Goal: Task Accomplishment & Management: Manage account settings

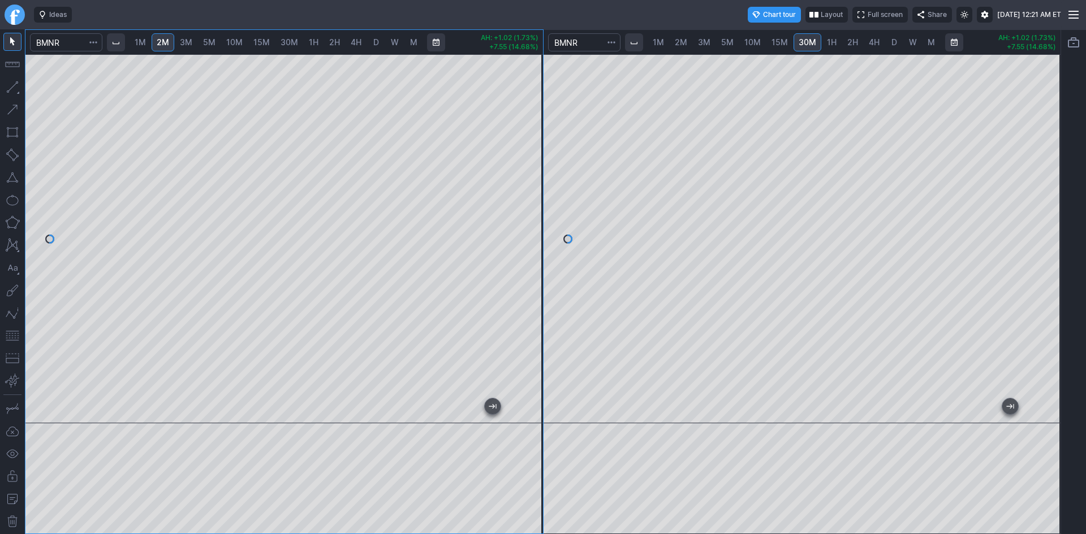
click at [835, 41] on span "1H" at bounding box center [832, 42] width 10 height 10
drag, startPoint x: 1043, startPoint y: 235, endPoint x: 1042, endPoint y: 223, distance: 11.4
click at [1042, 223] on div at bounding box center [1048, 236] width 24 height 341
click at [1041, 190] on div at bounding box center [801, 238] width 517 height 369
drag, startPoint x: 1054, startPoint y: 214, endPoint x: 1054, endPoint y: 236, distance: 22.0
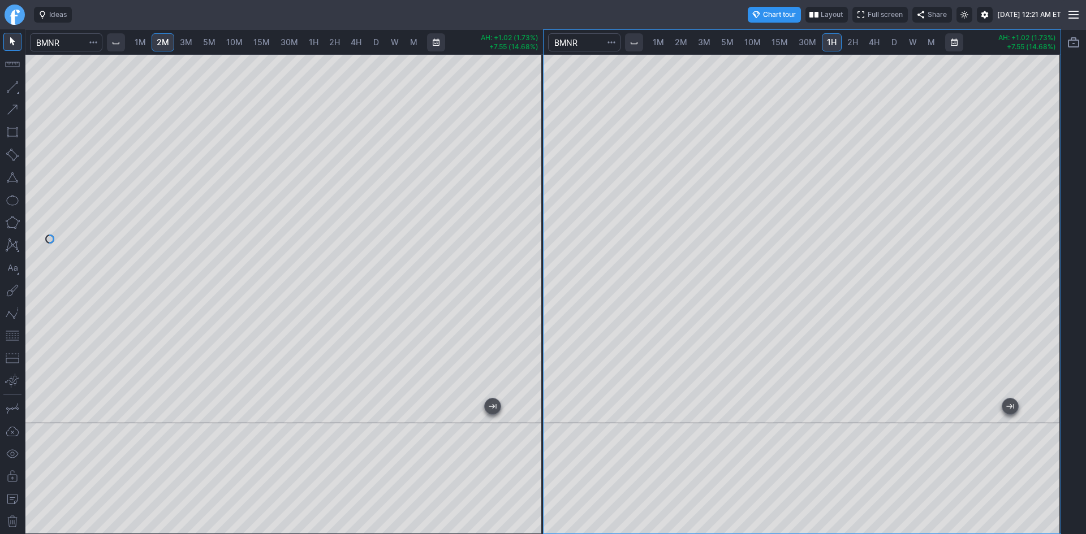
click at [1054, 236] on div at bounding box center [1048, 236] width 24 height 341
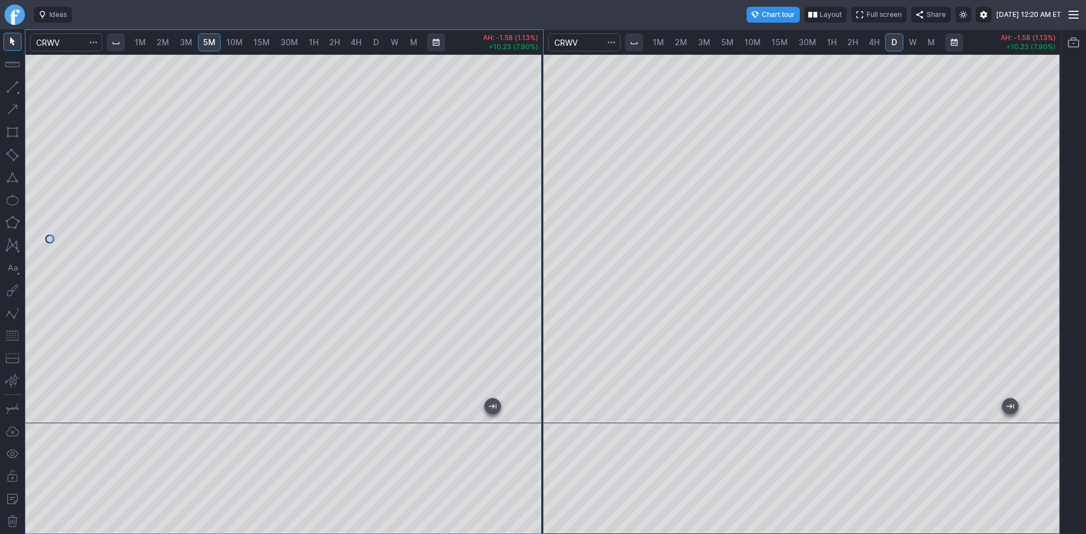
click at [805, 43] on span "30M" at bounding box center [807, 42] width 18 height 10
drag, startPoint x: 1058, startPoint y: 184, endPoint x: 1056, endPoint y: 241, distance: 57.1
click at [1056, 241] on div at bounding box center [1048, 236] width 24 height 341
click at [831, 43] on span "1H" at bounding box center [832, 42] width 10 height 10
click at [7, 331] on button "button" at bounding box center [12, 336] width 18 height 18
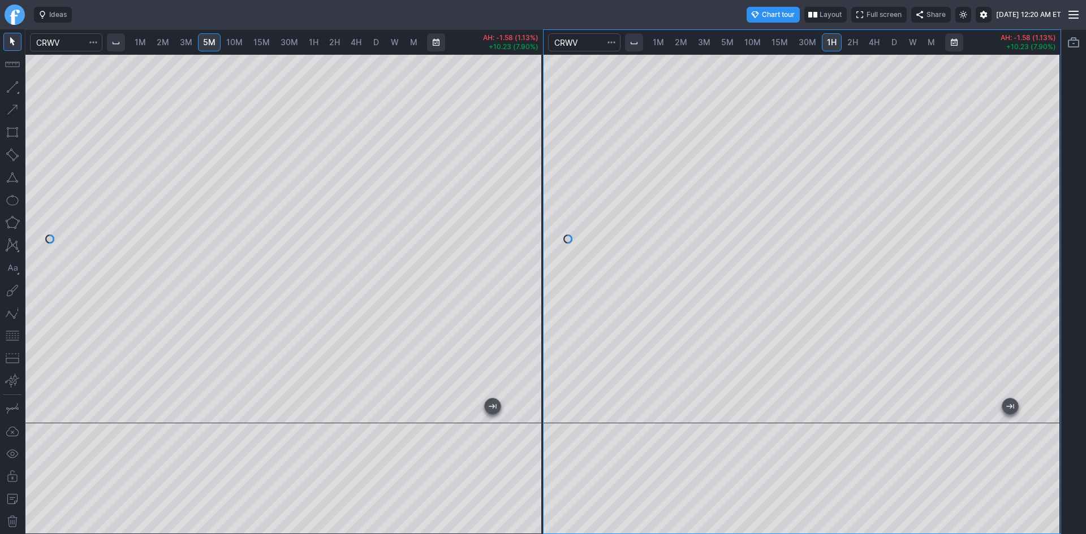
drag, startPoint x: 1062, startPoint y: 302, endPoint x: 1054, endPoint y: 331, distance: 30.3
click at [1054, 331] on div "1M 2M 3M 5M 10M 15M 30M 1H 2H 4H D W M AH: -1.58 (1.13%) +10.23 (7.90%) 1M 2M 3…" at bounding box center [543, 281] width 1086 height 505
click at [1047, 335] on div at bounding box center [1048, 236] width 24 height 341
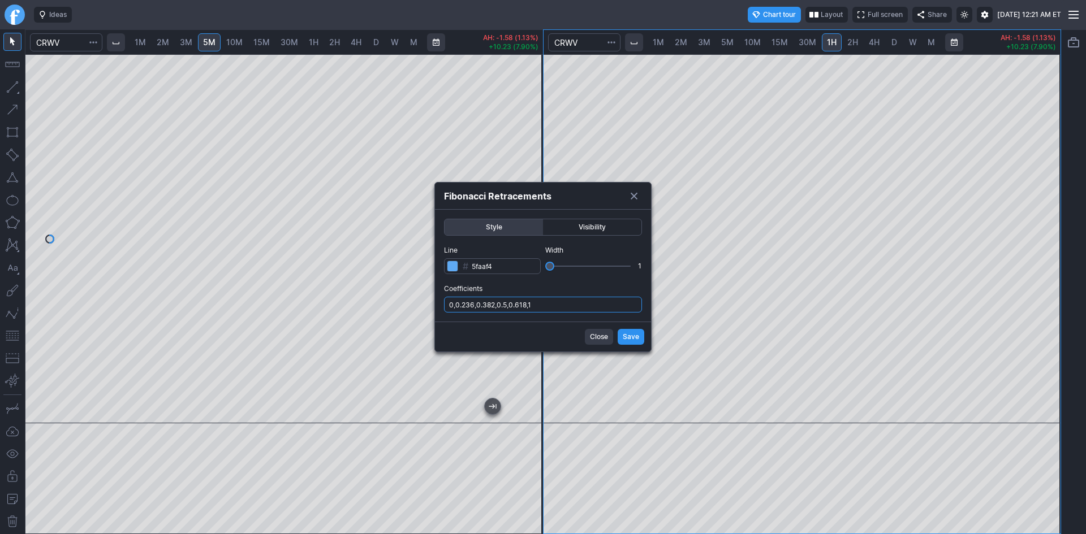
drag, startPoint x: 548, startPoint y: 301, endPoint x: 544, endPoint y: 311, distance: 10.9
click at [546, 305] on input "0,0.236,0.382,0.5,0.618,1" at bounding box center [543, 305] width 198 height 16
type input "0,0.236,0.382,0.5,0.618,1,.786"
click at [635, 332] on span "Save" at bounding box center [630, 336] width 16 height 11
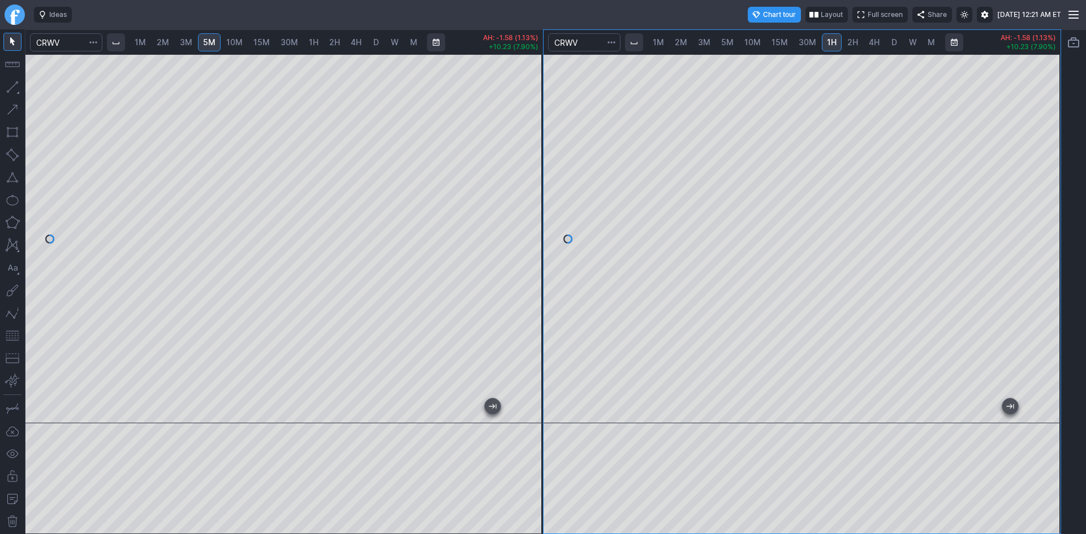
drag, startPoint x: 1052, startPoint y: 214, endPoint x: 1045, endPoint y: 240, distance: 26.9
click at [1052, 235] on div at bounding box center [1048, 236] width 24 height 341
drag, startPoint x: 526, startPoint y: 221, endPoint x: 525, endPoint y: 259, distance: 37.9
click at [525, 259] on div at bounding box center [531, 236] width 24 height 341
drag, startPoint x: 536, startPoint y: 178, endPoint x: 544, endPoint y: 131, distance: 47.6
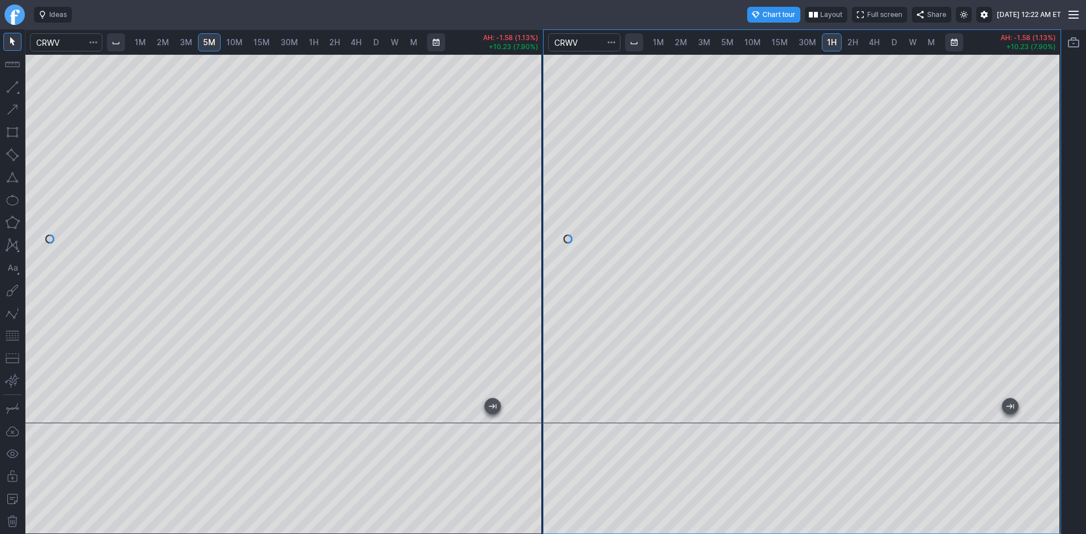
click at [543, 131] on div at bounding box center [531, 236] width 24 height 341
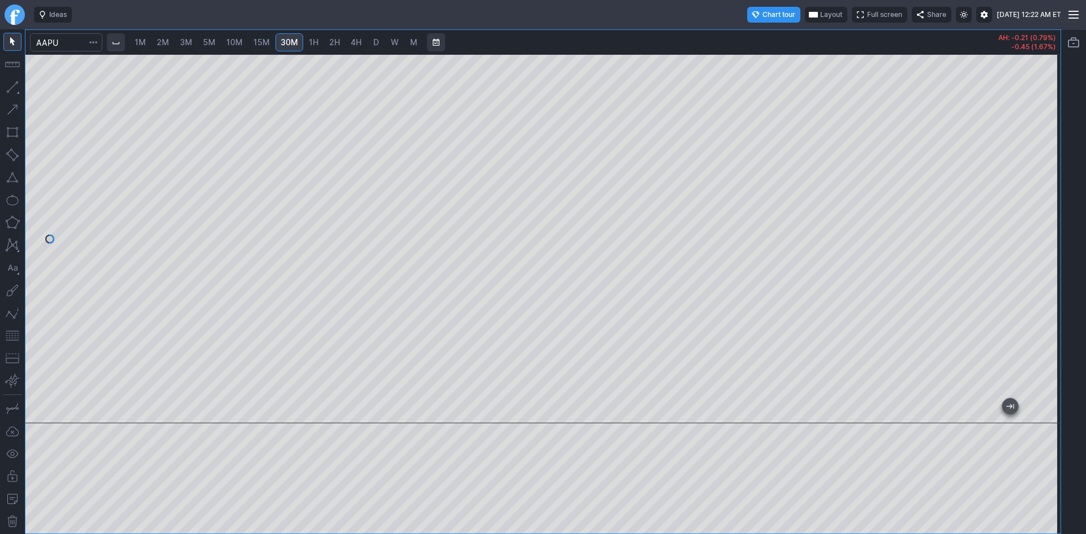
click at [316, 40] on span "1H" at bounding box center [314, 42] width 10 height 10
drag, startPoint x: 1049, startPoint y: 120, endPoint x: 1049, endPoint y: 193, distance: 72.9
click at [1049, 193] on div at bounding box center [1048, 236] width 24 height 341
drag, startPoint x: 8, startPoint y: 339, endPoint x: 23, endPoint y: 330, distance: 17.7
click at [10, 338] on button "button" at bounding box center [12, 336] width 18 height 18
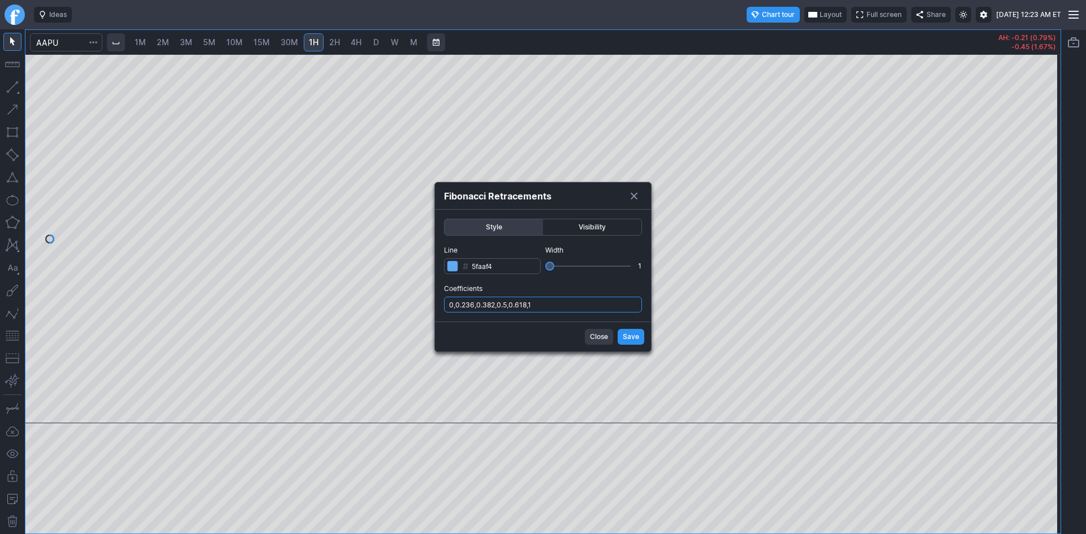
click at [550, 308] on input "0,0.236,0.382,0.5,0.618,1" at bounding box center [543, 305] width 198 height 16
type input "0,0.236,0.382,0.5,0.618,1,.786"
drag, startPoint x: 625, startPoint y: 334, endPoint x: 626, endPoint y: 328, distance: 5.9
click at [626, 332] on span "Save" at bounding box center [630, 336] width 16 height 11
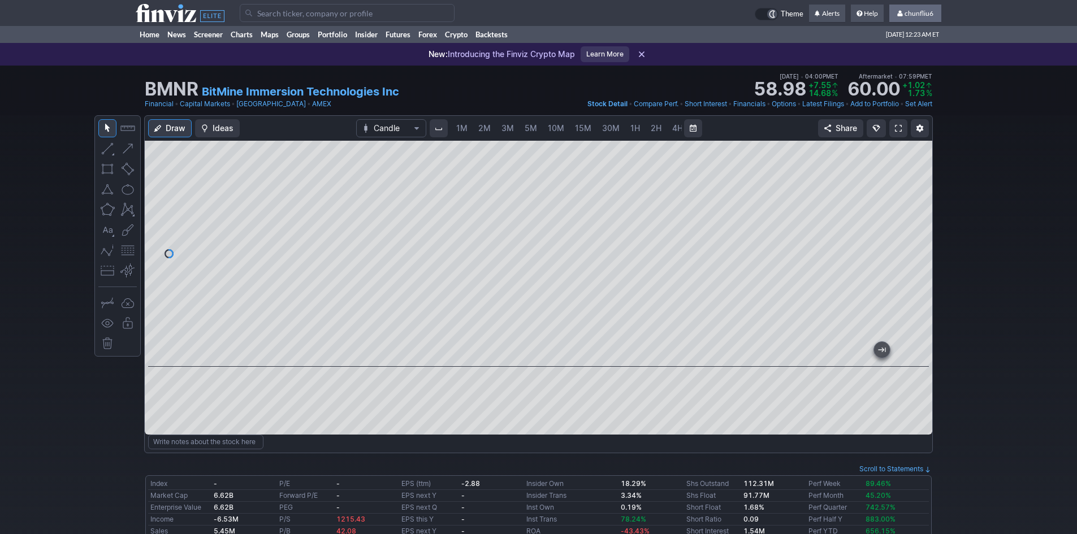
scroll to position [0, 61]
click at [926, 12] on span "chunfliu6" at bounding box center [919, 13] width 29 height 8
click at [902, 82] on link "Sign Out" at bounding box center [909, 84] width 63 height 18
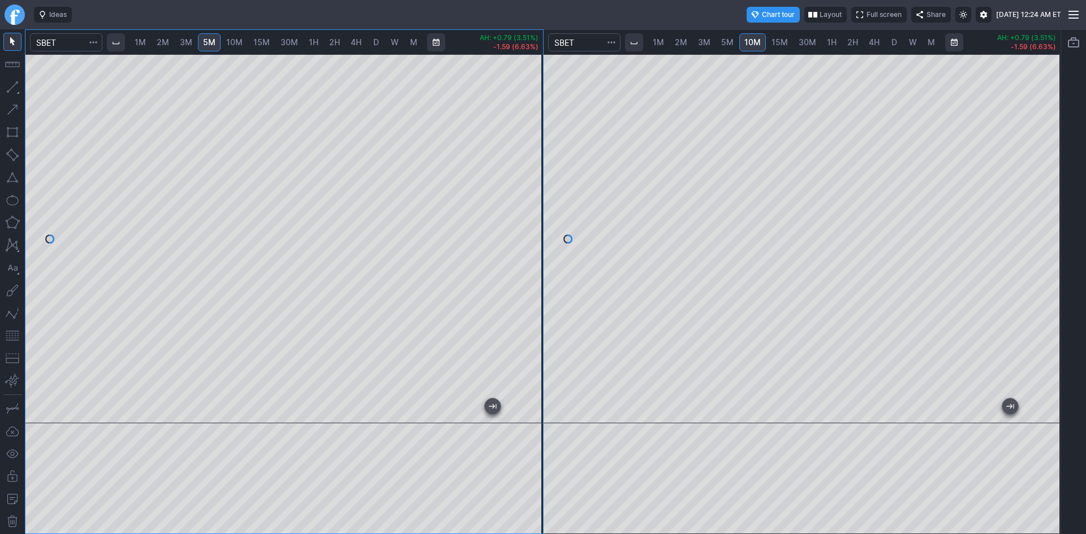
drag, startPoint x: 544, startPoint y: 104, endPoint x: 535, endPoint y: 172, distance: 69.0
click at [535, 172] on div at bounding box center [531, 236] width 24 height 341
drag, startPoint x: 526, startPoint y: 271, endPoint x: 541, endPoint y: 146, distance: 125.9
click at [541, 146] on div at bounding box center [531, 236] width 24 height 341
drag, startPoint x: 538, startPoint y: 155, endPoint x: 521, endPoint y: 210, distance: 57.2
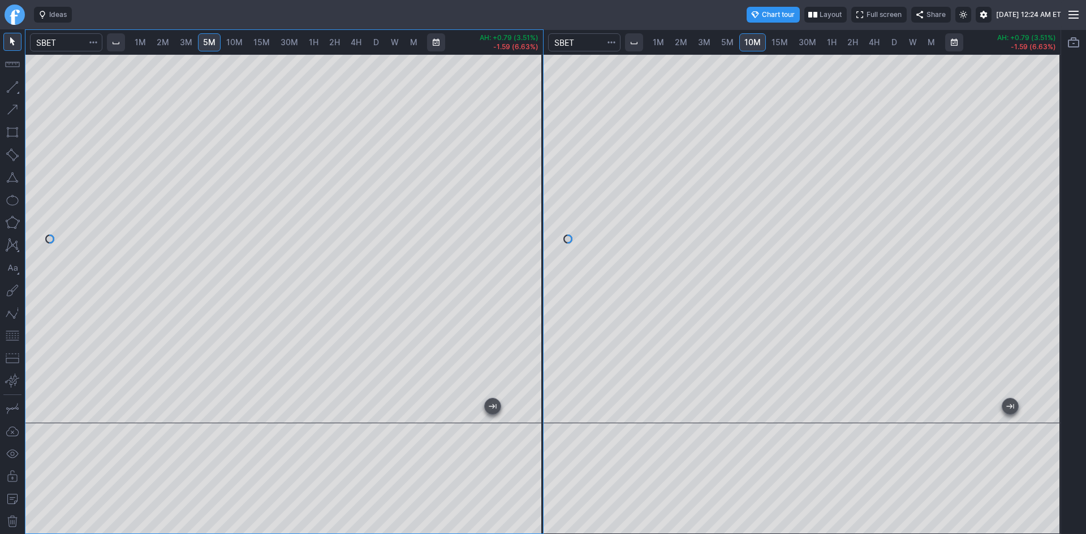
click at [524, 210] on div at bounding box center [531, 236] width 24 height 341
click at [163, 38] on span "2M" at bounding box center [163, 42] width 12 height 10
click at [141, 38] on span "1M" at bounding box center [140, 42] width 11 height 10
click at [742, 391] on div "1M 2M 3M 5M 10M 15M 30M 1H 2H 4H D W M AH: +0.79 (3.51%) -1.59 (6.63%) 1M 2M 3M…" at bounding box center [543, 281] width 1036 height 505
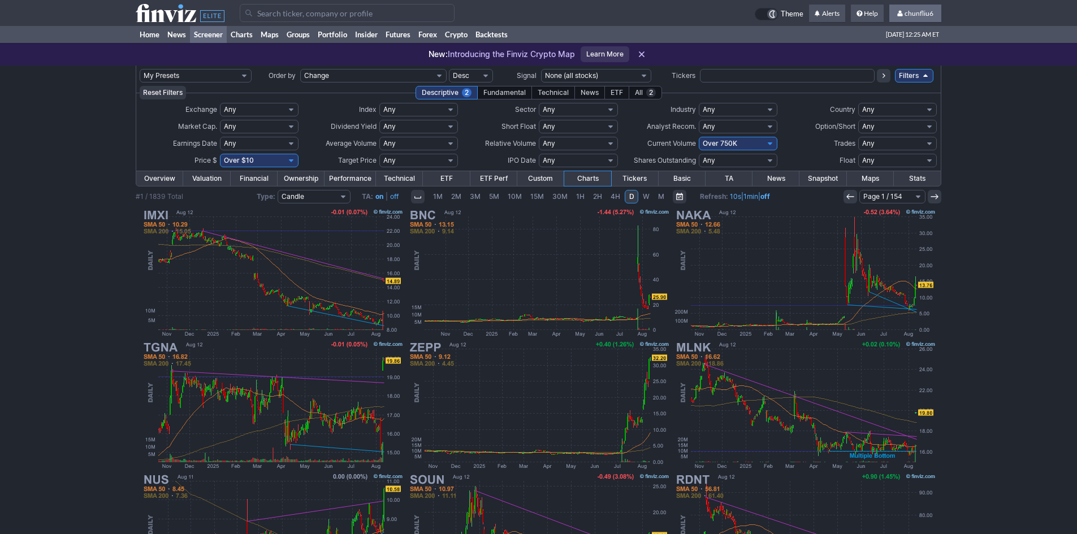
click at [926, 11] on span "chunfliu6" at bounding box center [919, 13] width 29 height 8
click at [900, 77] on link "Sign Out" at bounding box center [909, 84] width 63 height 18
